Goal: Complete application form

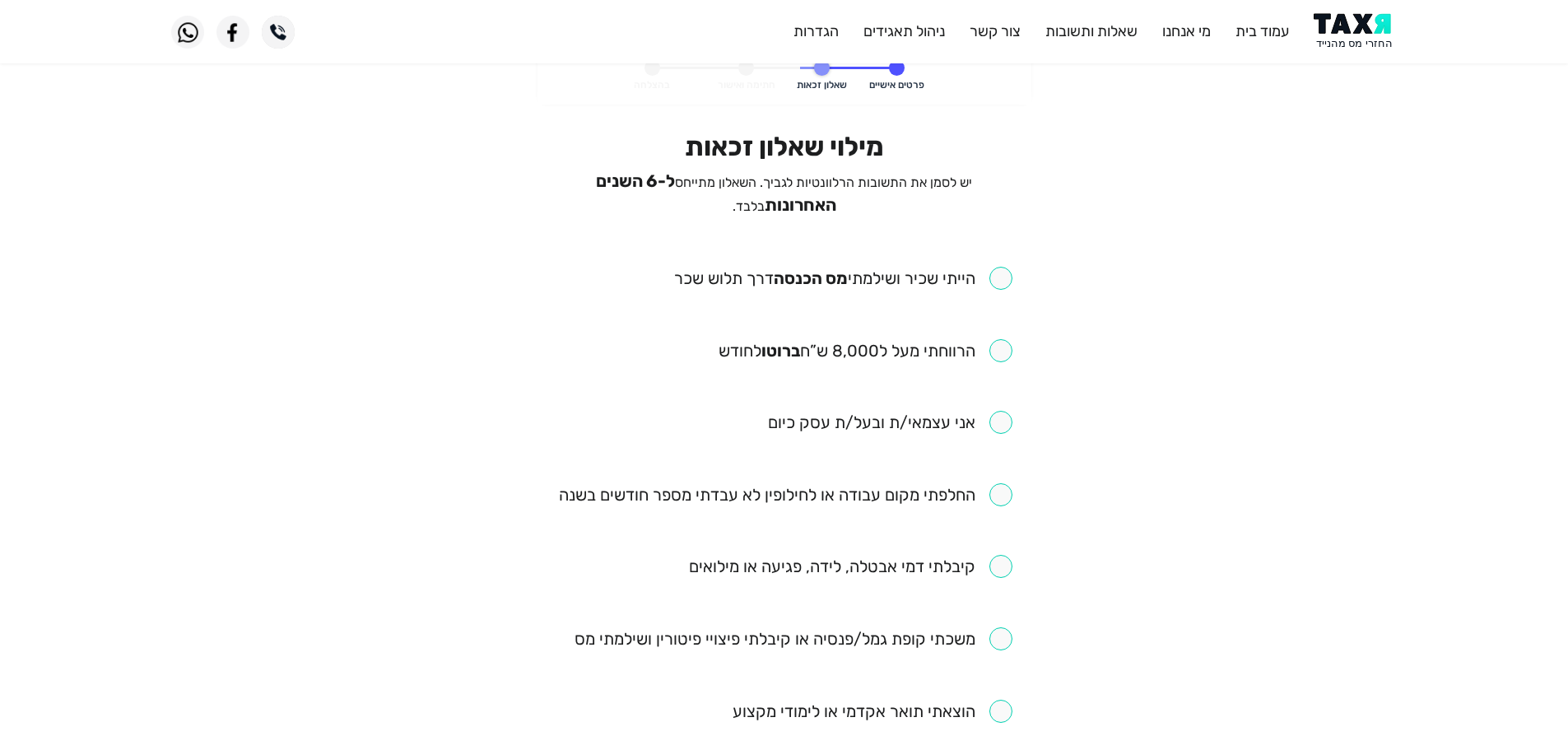
scroll to position [82, 0]
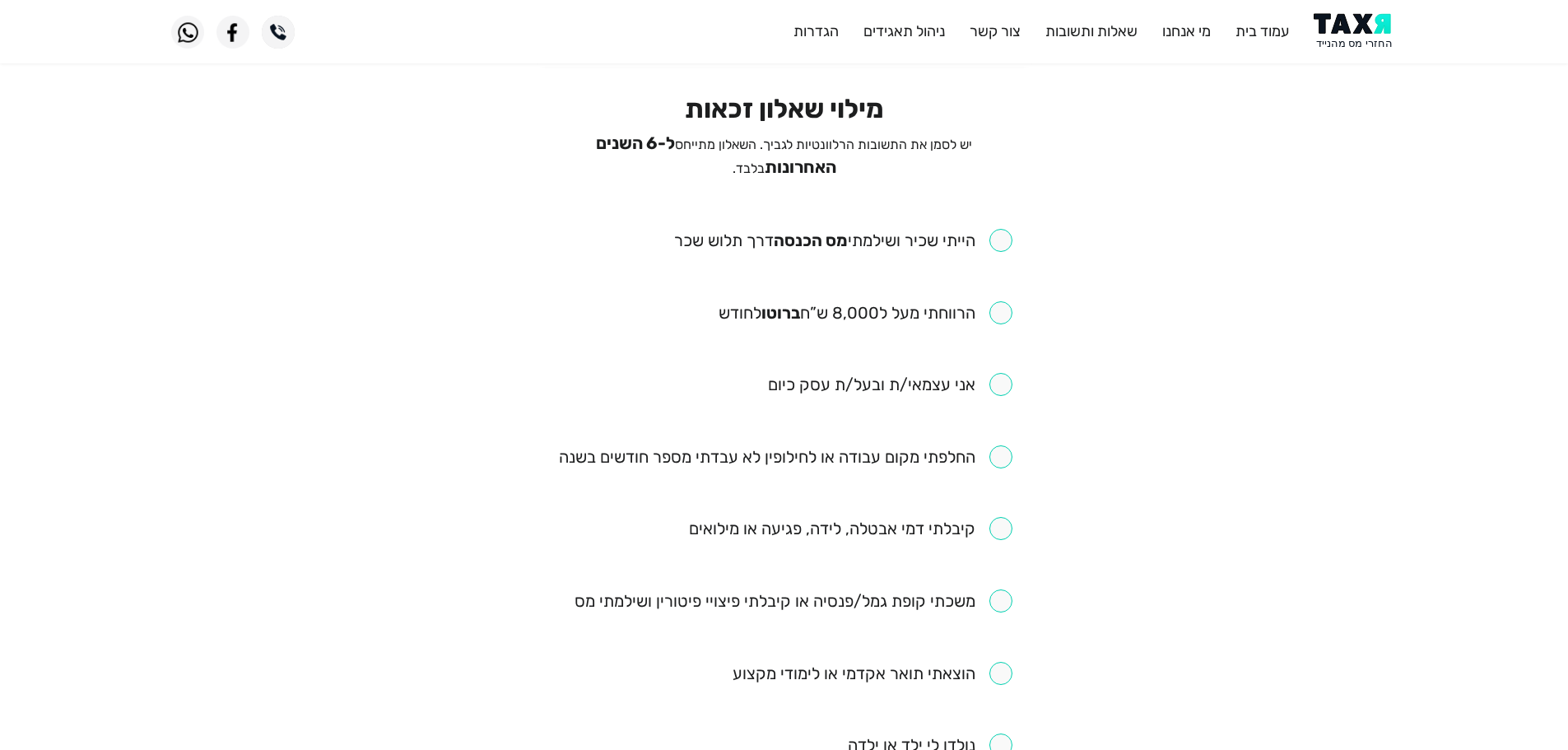
click at [1005, 234] on input "checkbox" at bounding box center [843, 240] width 338 height 23
checkbox input "true"
click at [1004, 317] on input "checkbox" at bounding box center [865, 313] width 294 height 23
checkbox input "true"
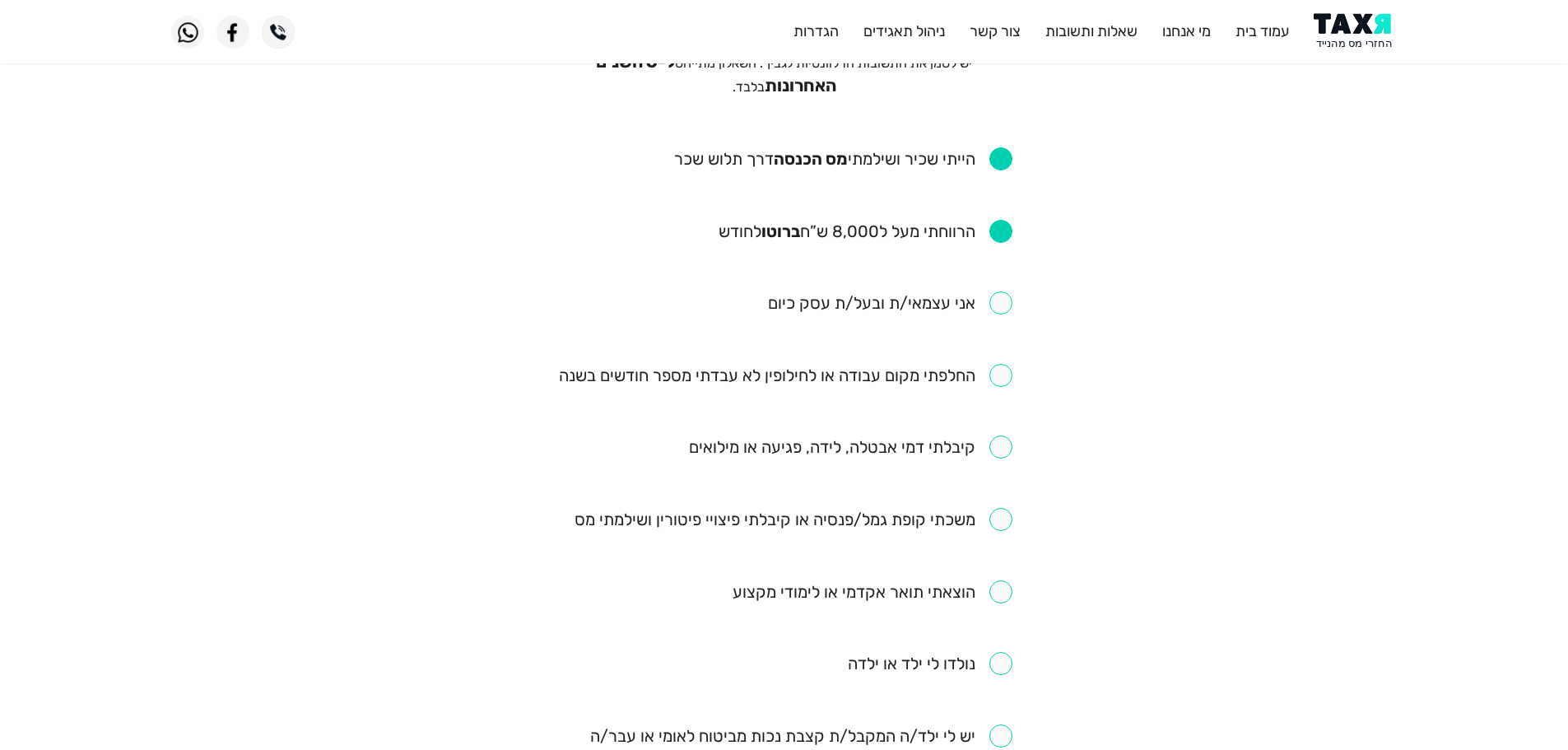
scroll to position [165, 0]
click at [1008, 370] on input "checkbox" at bounding box center [785, 375] width 453 height 23
checkbox input "true"
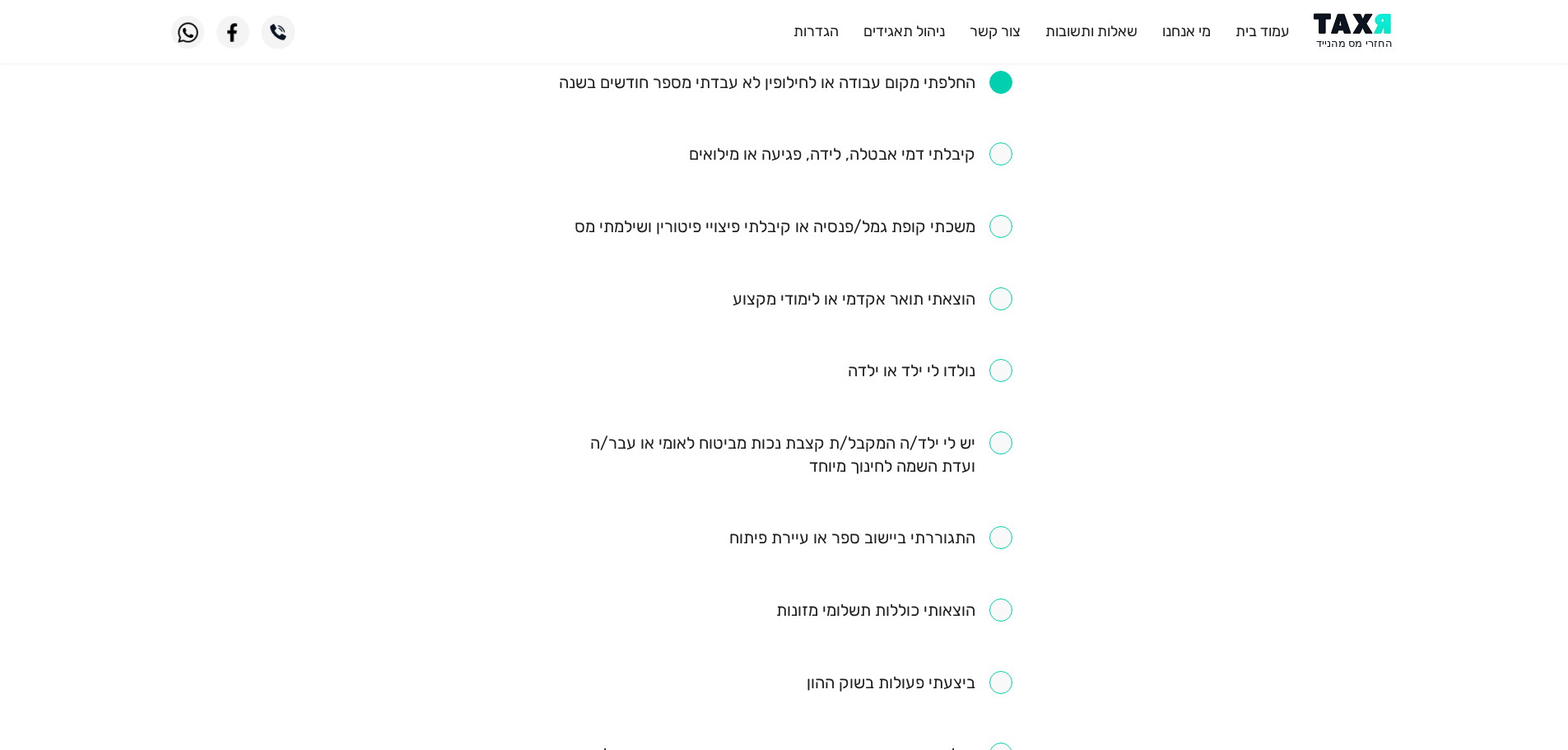
scroll to position [659, 0]
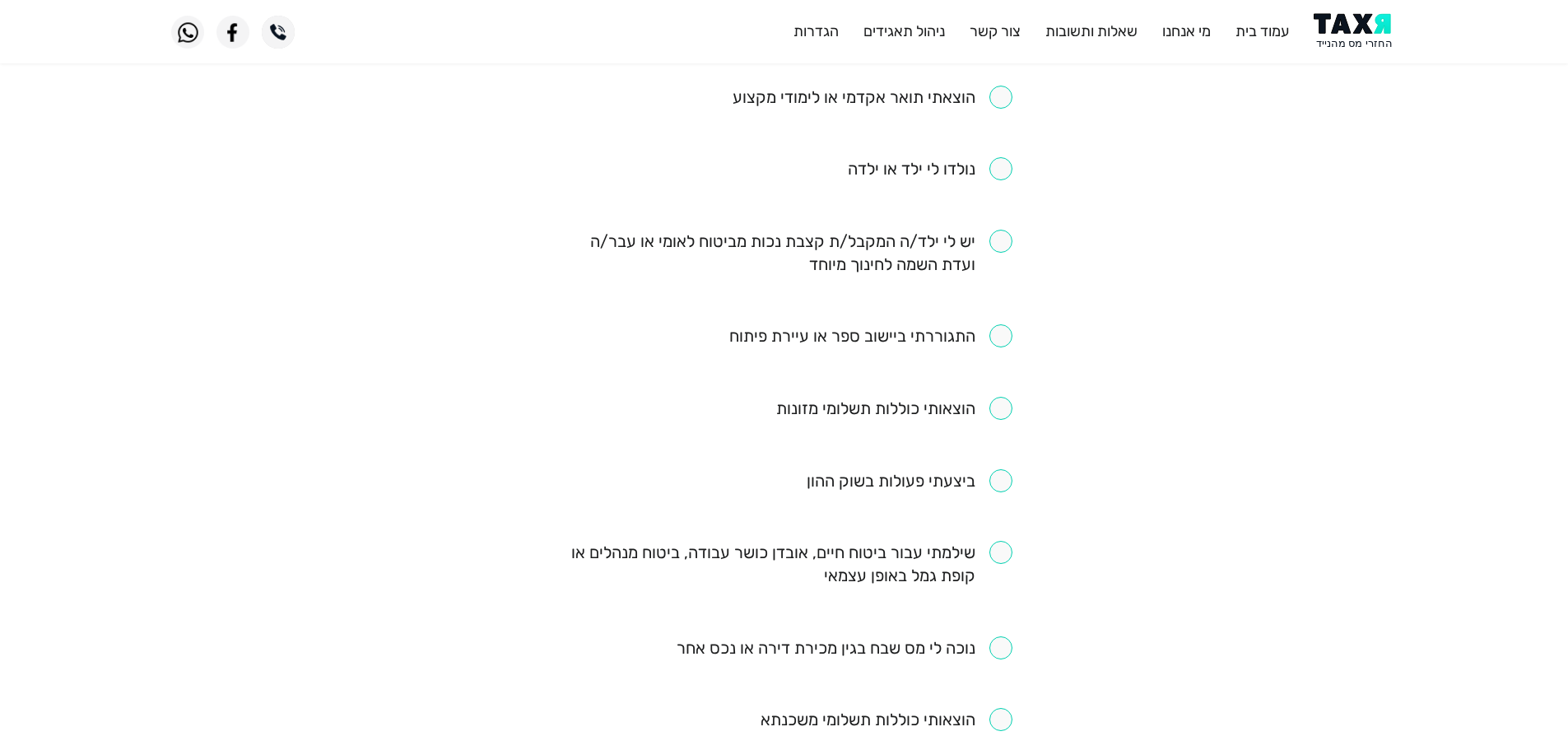
click at [993, 333] on input "checkbox" at bounding box center [871, 336] width 283 height 23
checkbox input "true"
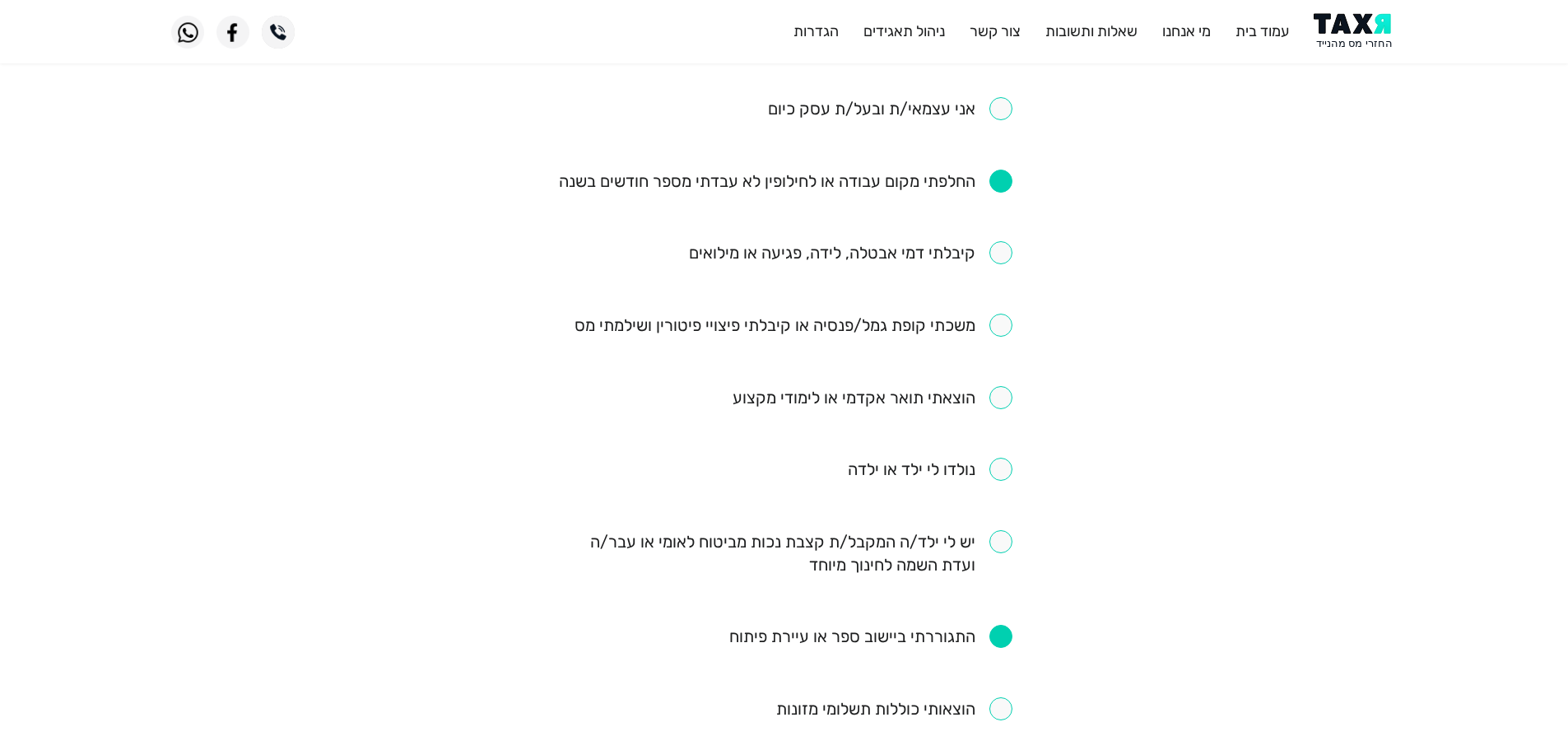
scroll to position [329, 0]
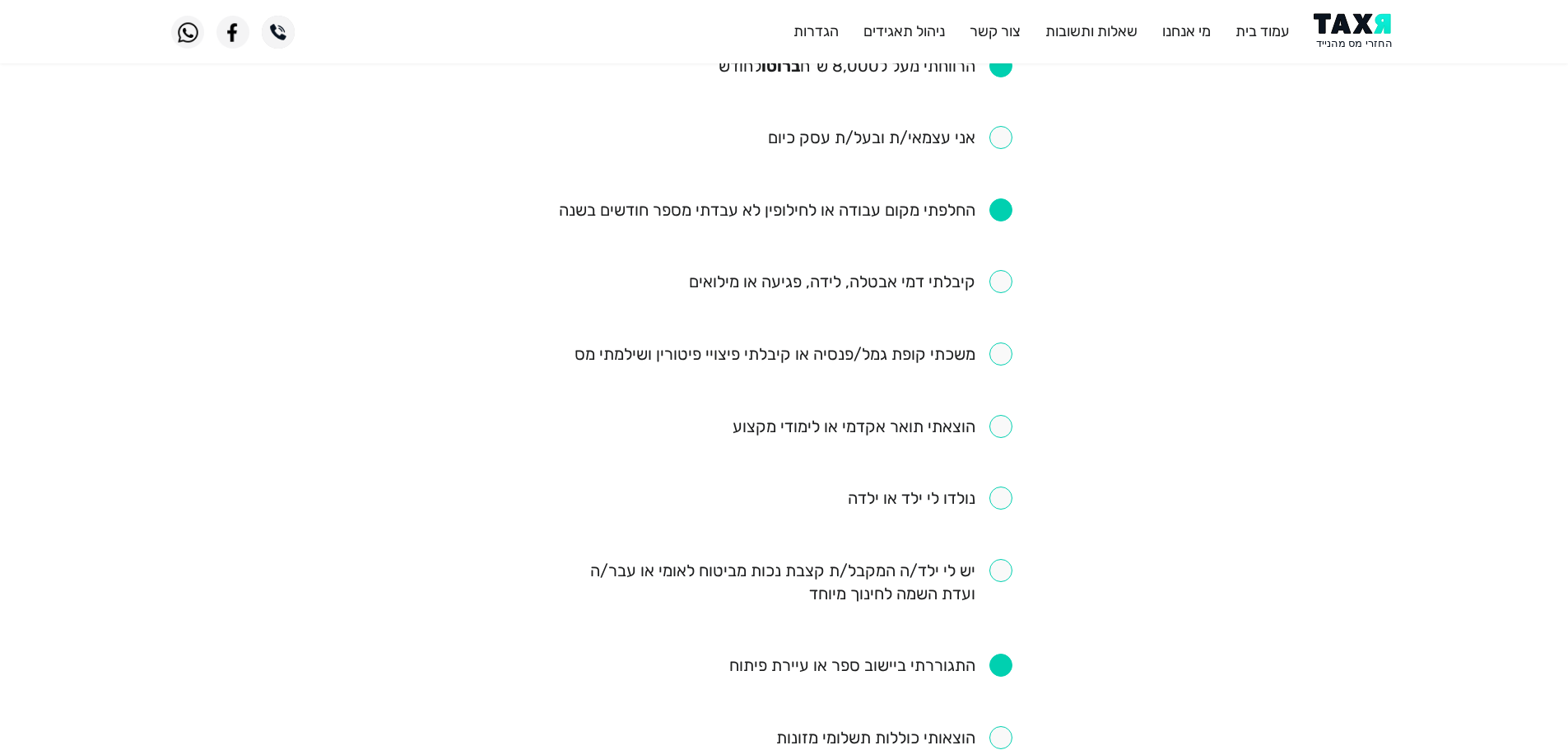
click at [1004, 491] on input "checkbox" at bounding box center [930, 498] width 165 height 23
click at [995, 509] on ul "הייתי שכיר ושילמתי [PERSON_NAME] הכנסה דרך תלוש שכר הרווחתי מעל ל8,000 ש”ח ברוט…" at bounding box center [784, 522] width 456 height 1080
click at [1001, 497] on input "checkbox" at bounding box center [930, 498] width 165 height 23
checkbox input "false"
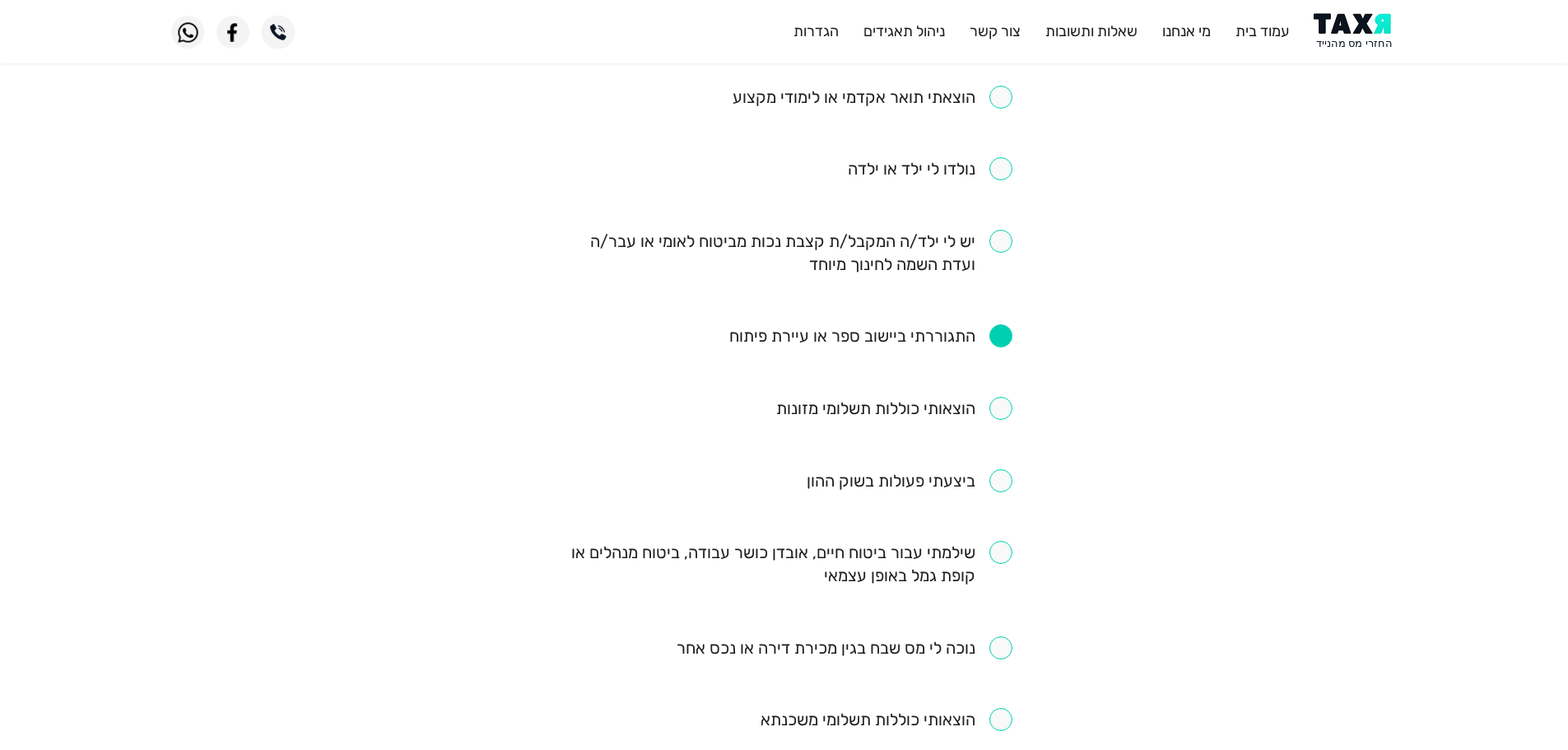
scroll to position [741, 0]
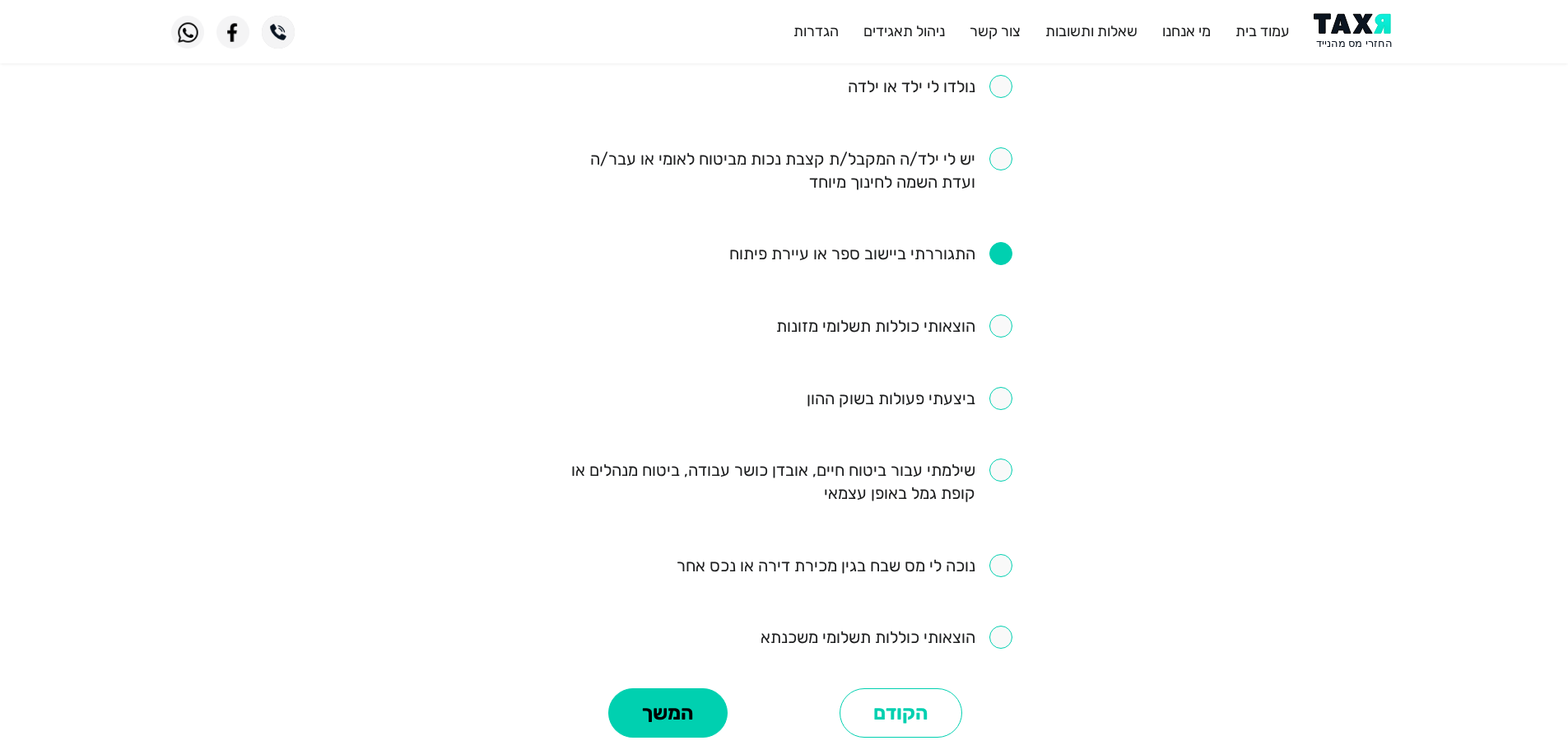
click at [998, 467] on input "checkbox" at bounding box center [784, 482] width 456 height 46
checkbox input "true"
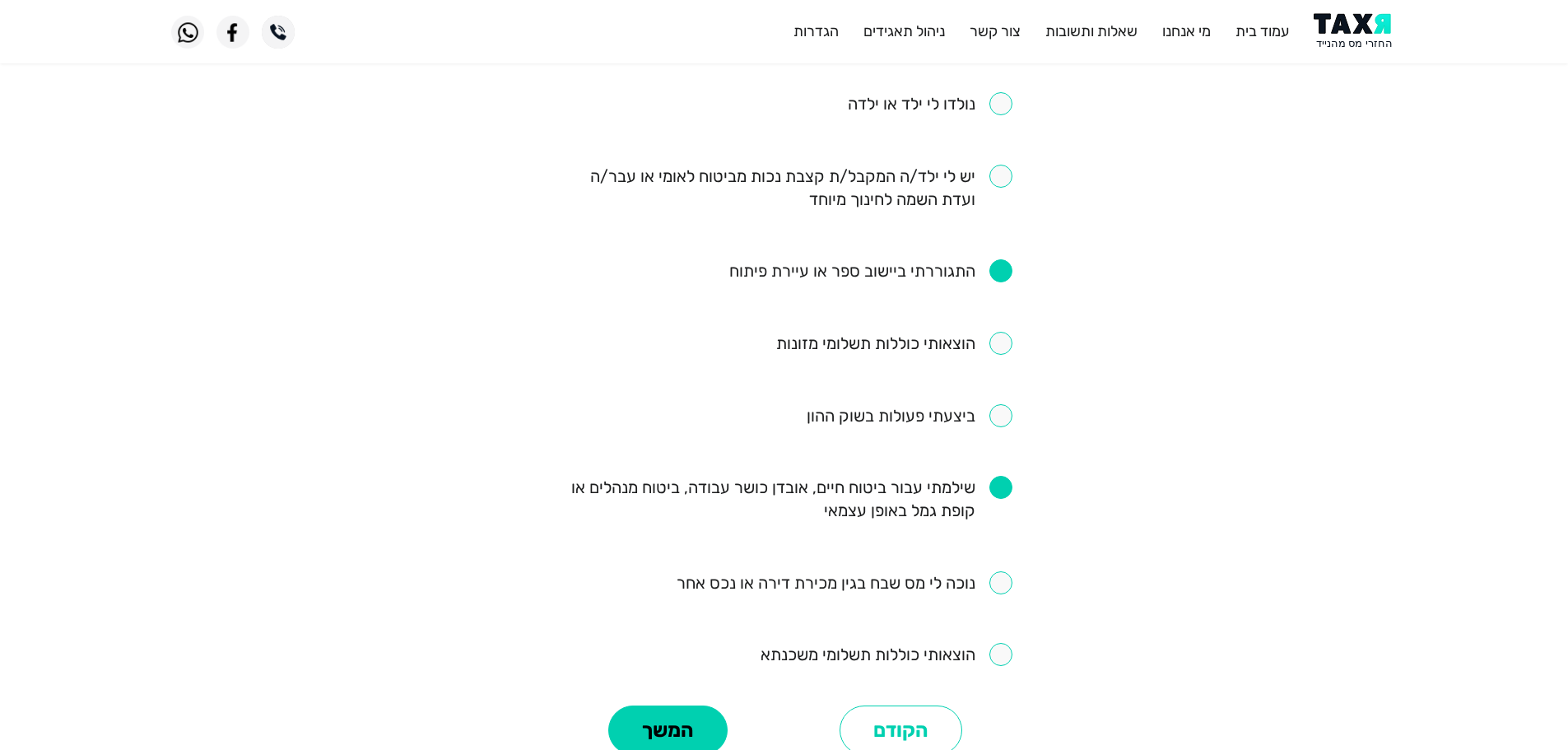
scroll to position [894, 0]
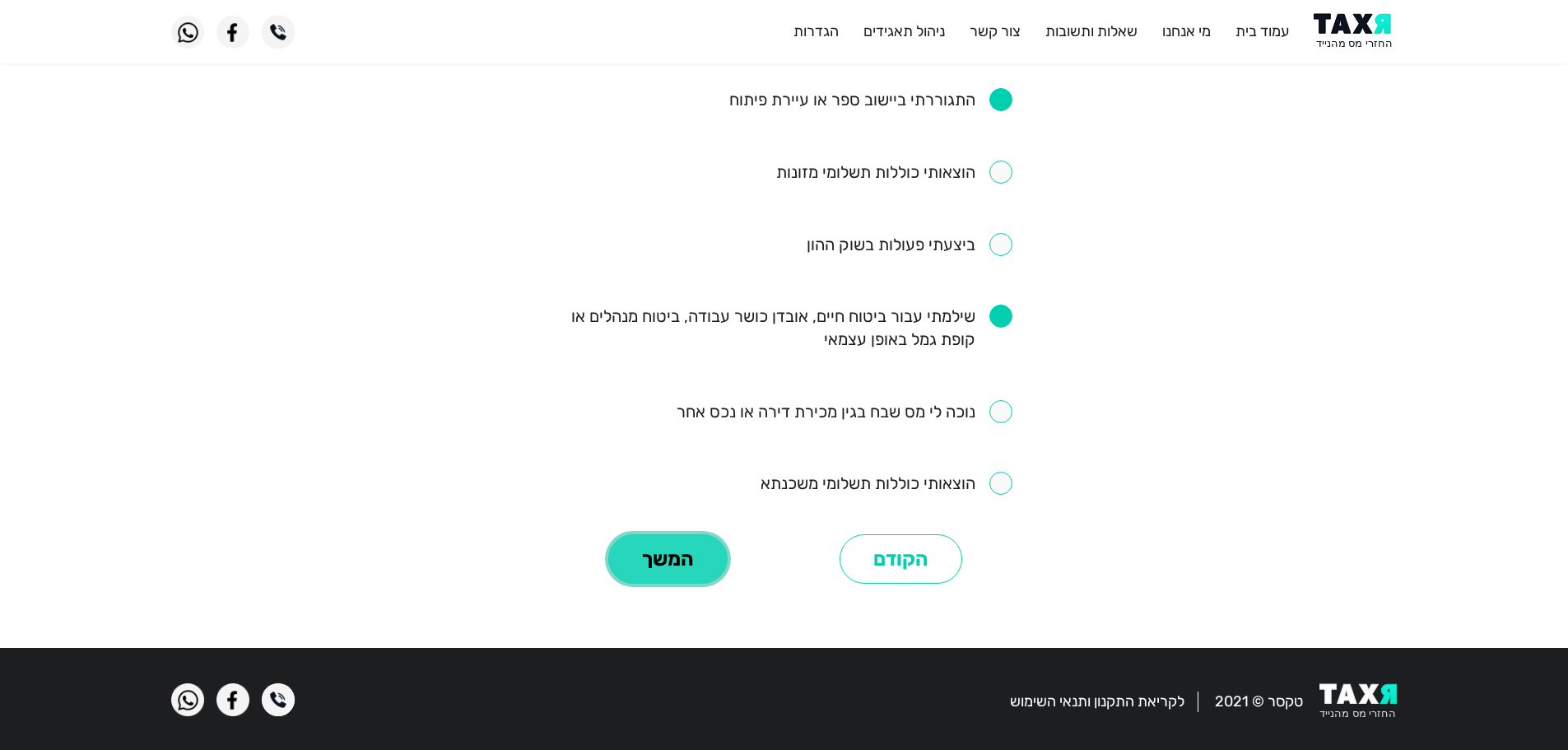
click at [660, 534] on button "המשך" at bounding box center [668, 559] width 120 height 50
